Goal: Task Accomplishment & Management: Use online tool/utility

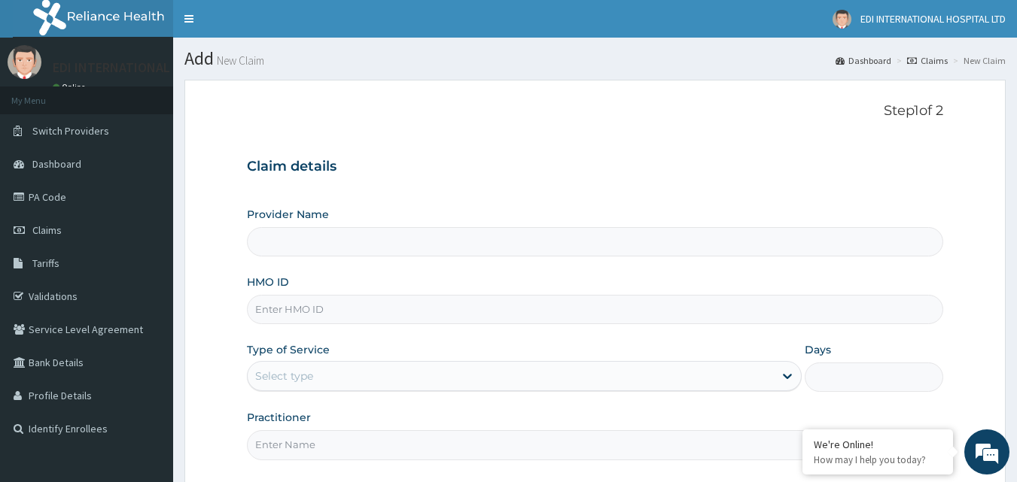
type input "[GEOGRAPHIC_DATA]"
click at [71, 257] on link "Tariffs" at bounding box center [86, 263] width 173 height 33
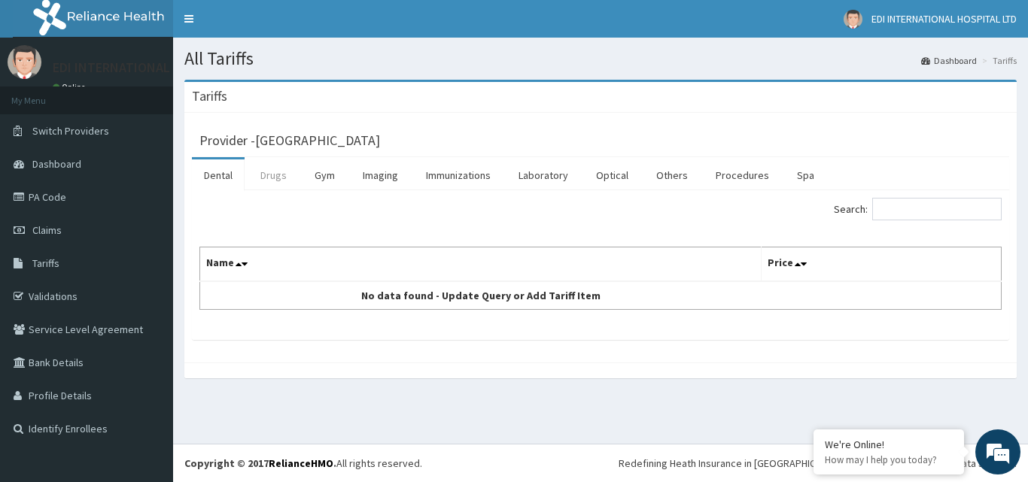
click at [275, 172] on link "Drugs" at bounding box center [273, 176] width 50 height 32
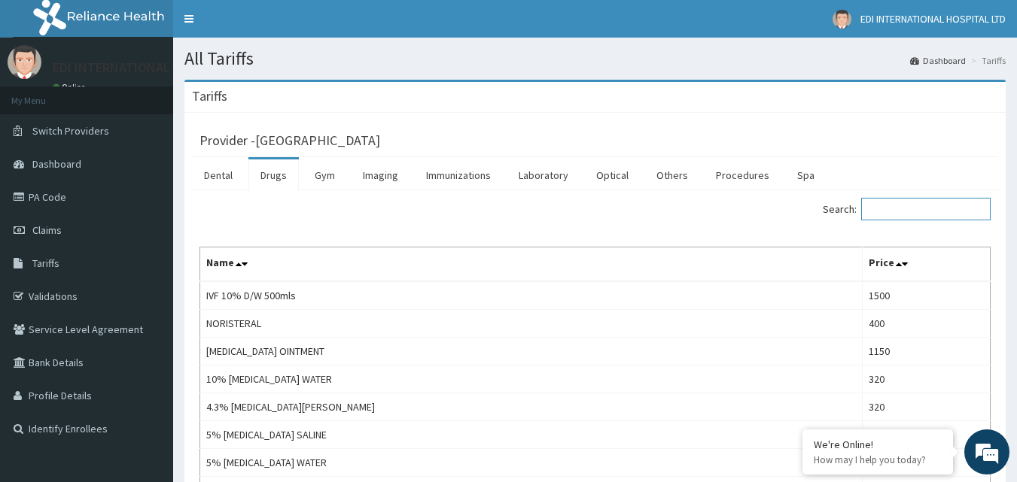
click at [908, 208] on input "Search:" at bounding box center [925, 209] width 129 height 23
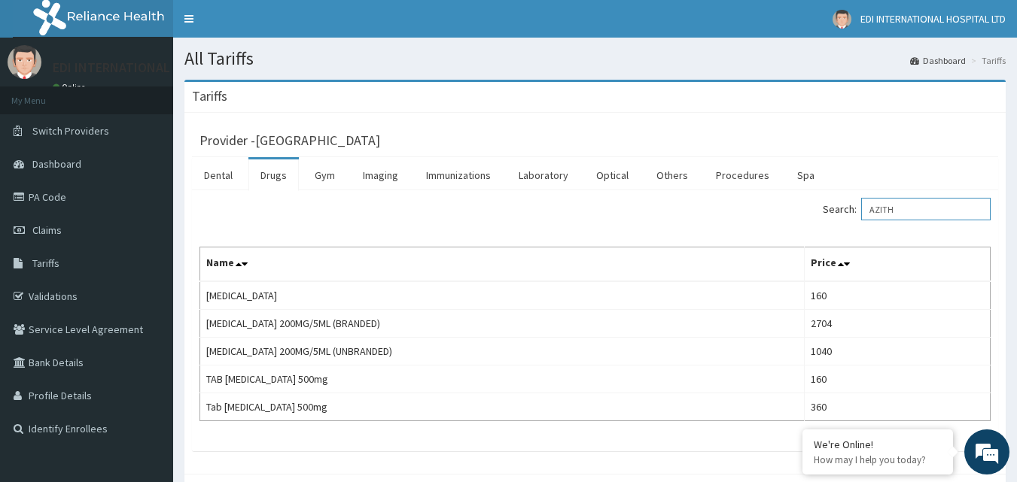
type input "AZITH"
